Goal: Navigation & Orientation: Find specific page/section

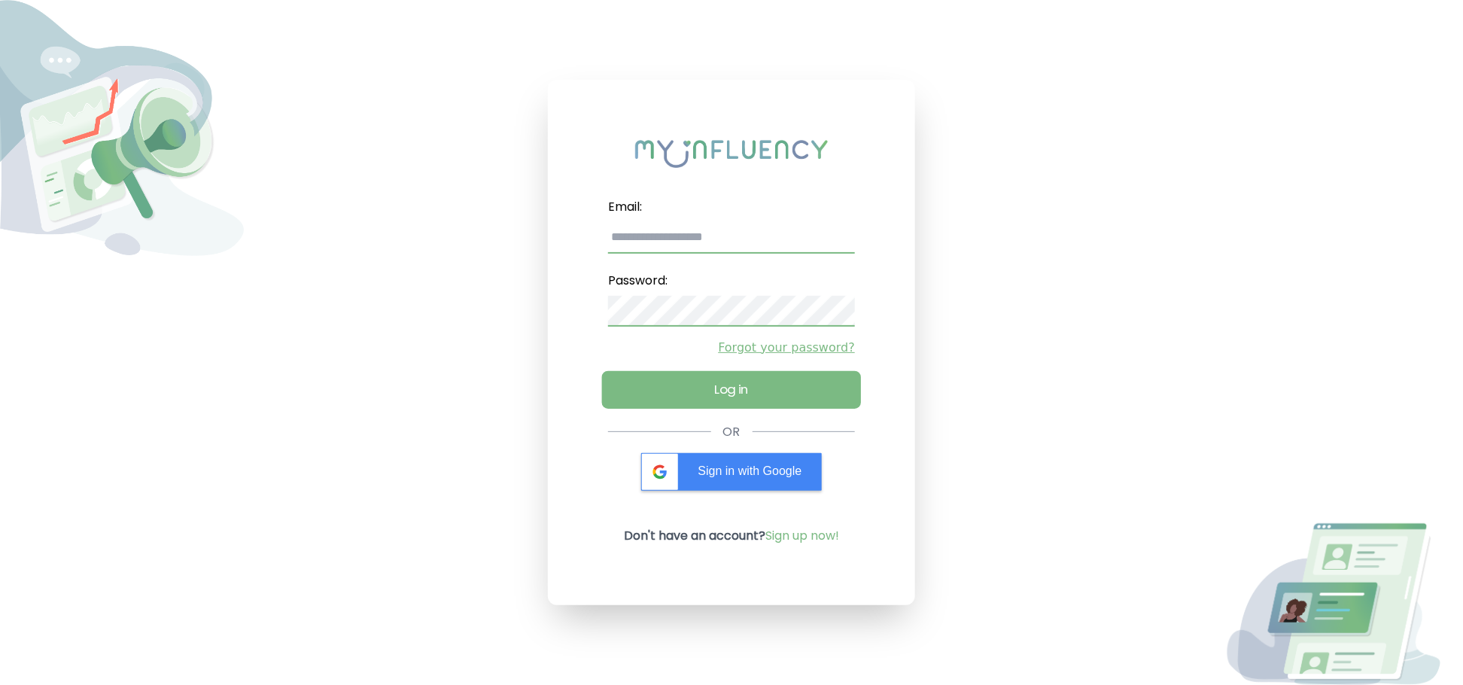
type input "**********"
click at [704, 396] on button "Log in" at bounding box center [731, 389] width 259 height 38
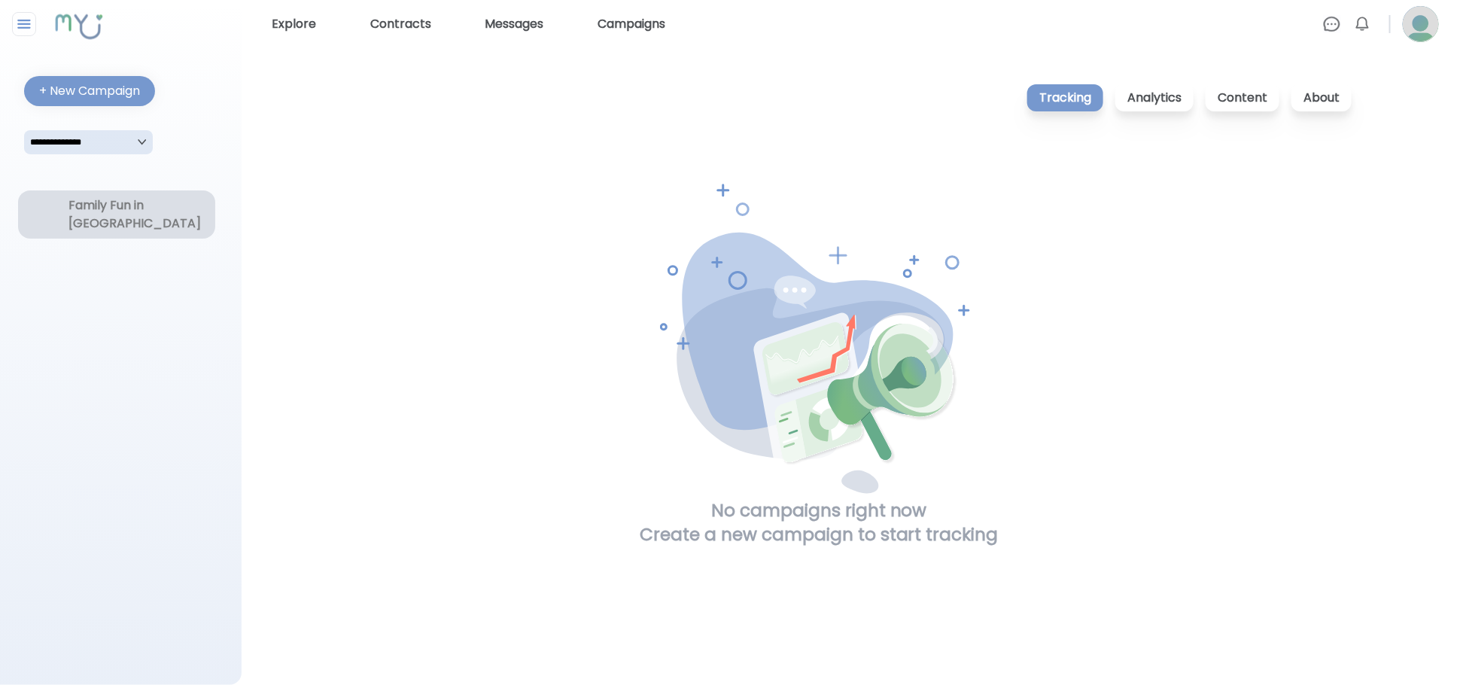
click at [133, 208] on div "Family Fun in [GEOGRAPHIC_DATA]" at bounding box center [116, 214] width 96 height 36
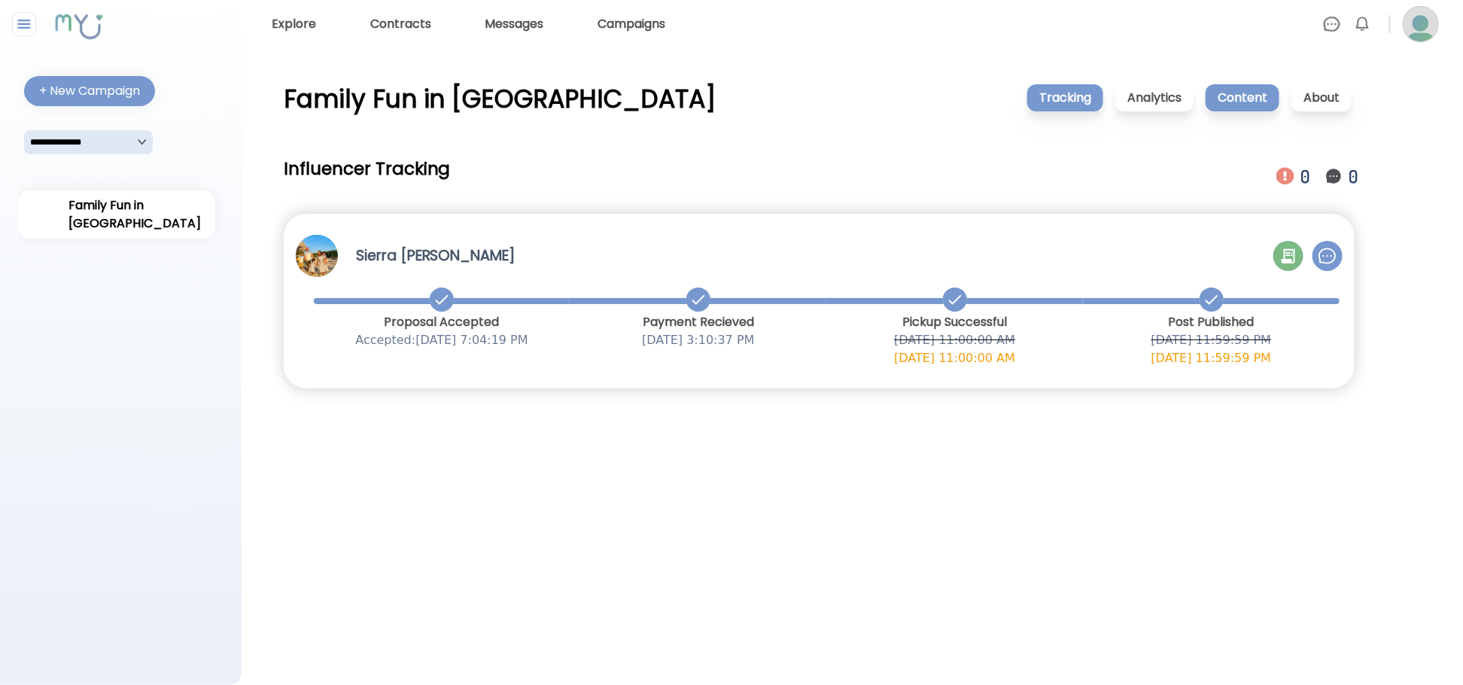
click at [1242, 94] on p "Content" at bounding box center [1243, 97] width 74 height 27
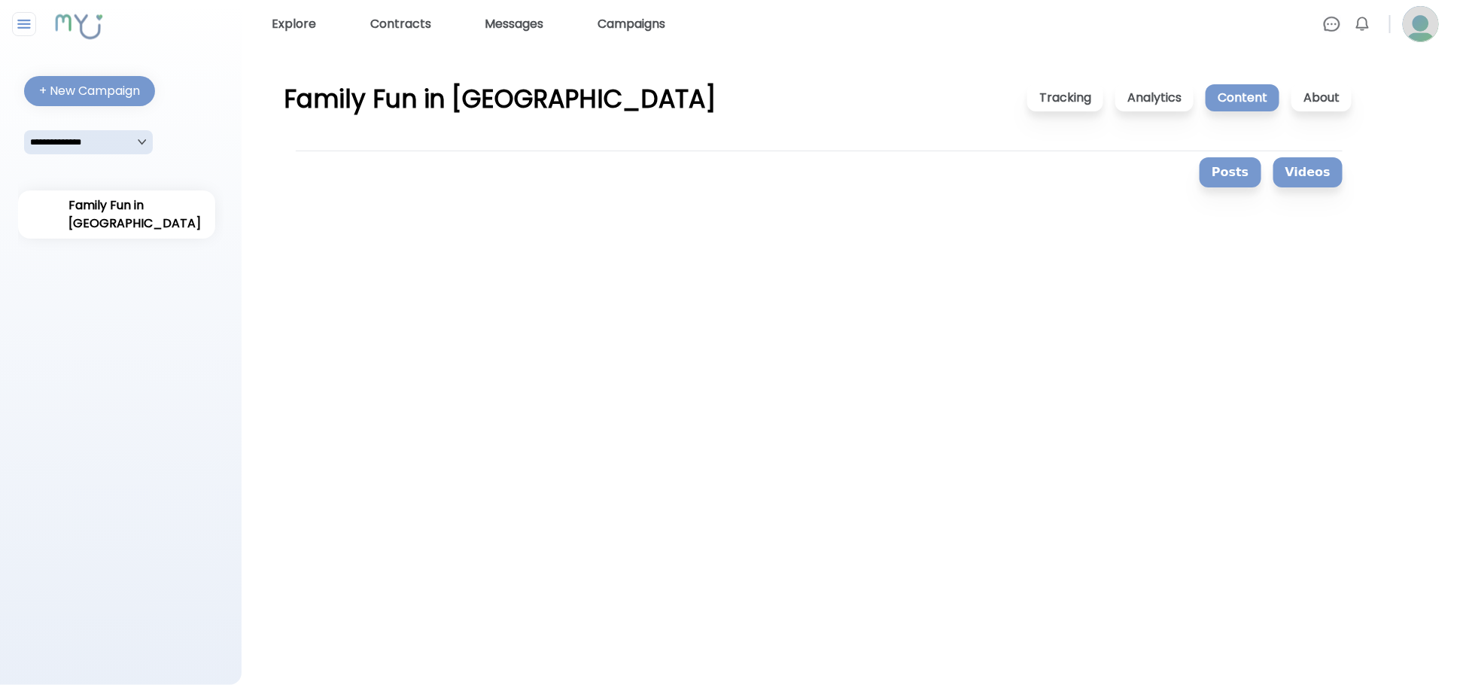
click at [1312, 176] on button "Videos" at bounding box center [1307, 172] width 69 height 30
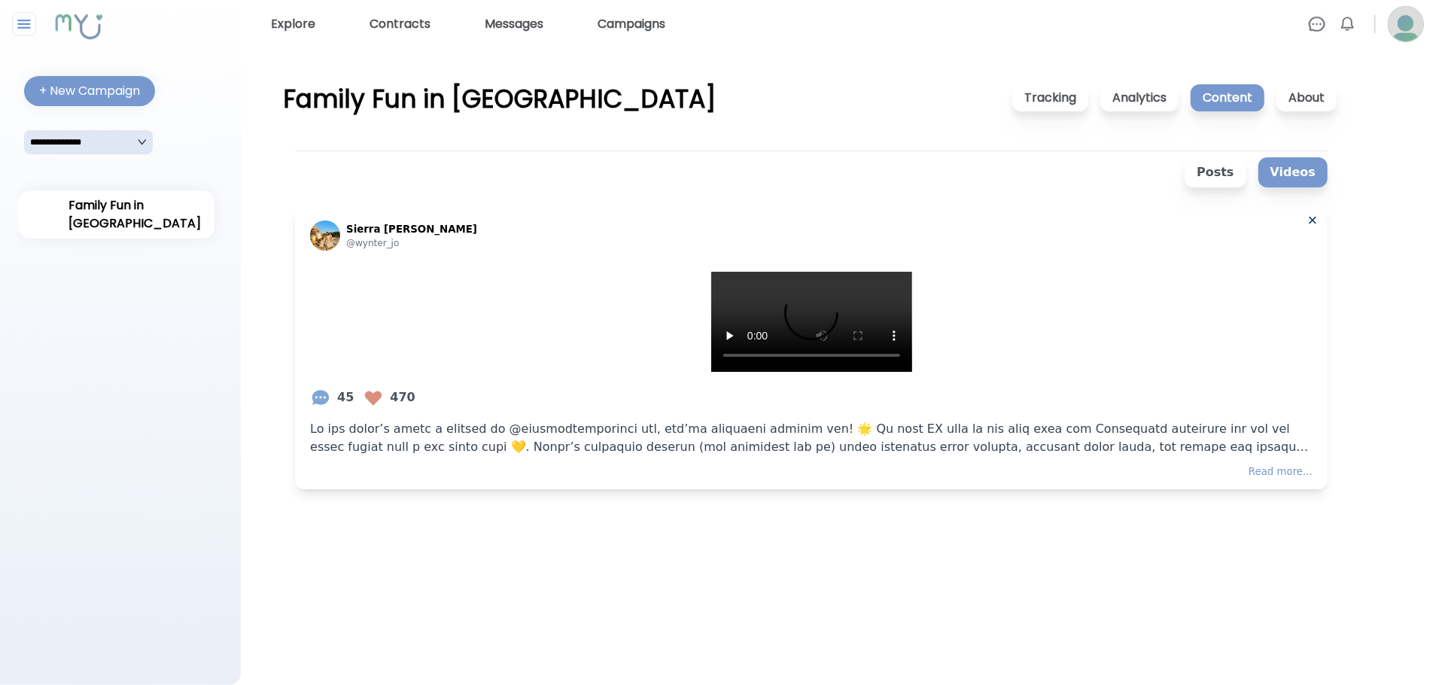
scroll to position [78, 0]
